Goal: Task Accomplishment & Management: Use online tool/utility

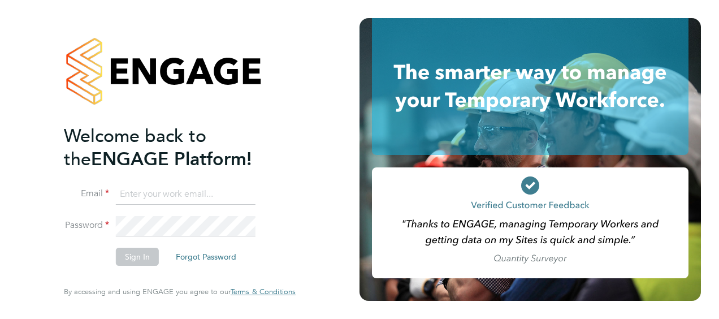
type input "[PERSON_NAME][EMAIL_ADDRESS][DOMAIN_NAME]"
click at [137, 259] on button "Sign In" at bounding box center [137, 257] width 43 height 18
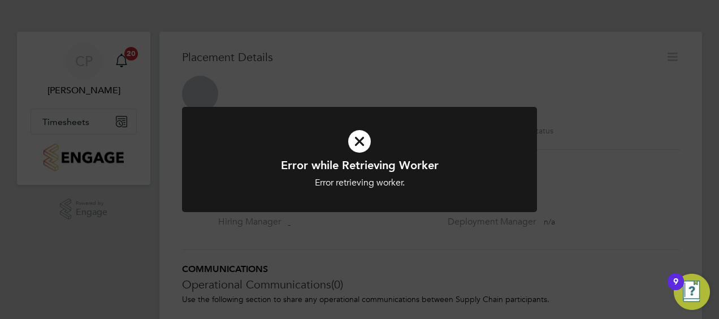
click at [357, 150] on icon at bounding box center [360, 141] width 294 height 44
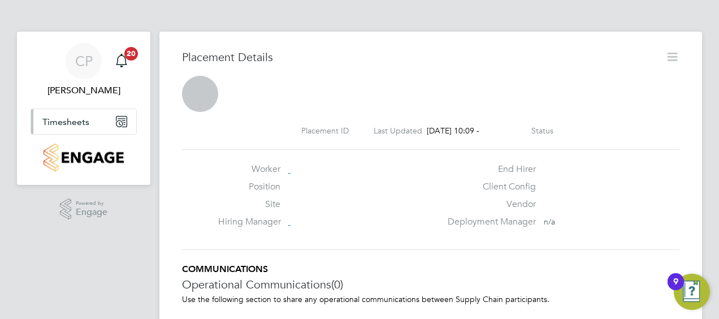
click at [63, 111] on button "Timesheets" at bounding box center [83, 121] width 105 height 25
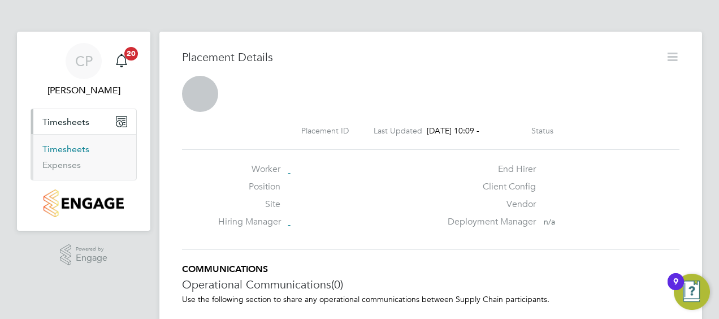
click at [71, 148] on link "Timesheets" at bounding box center [65, 149] width 47 height 11
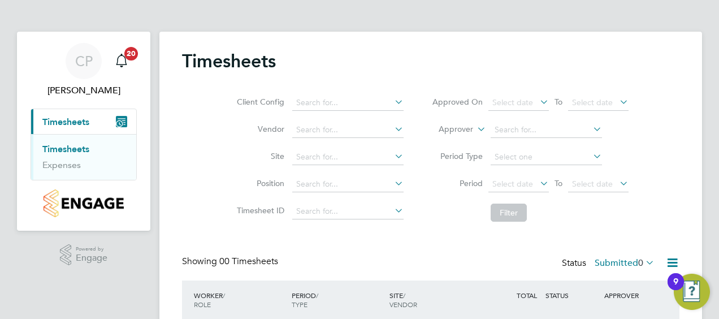
click at [75, 151] on link "Timesheets" at bounding box center [65, 149] width 47 height 11
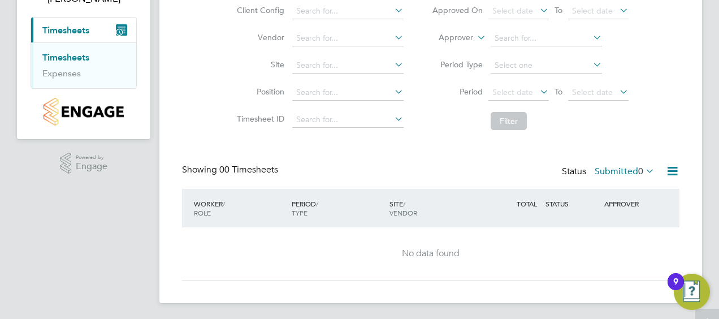
scroll to position [93, 0]
